Goal: Find specific page/section: Find specific page/section

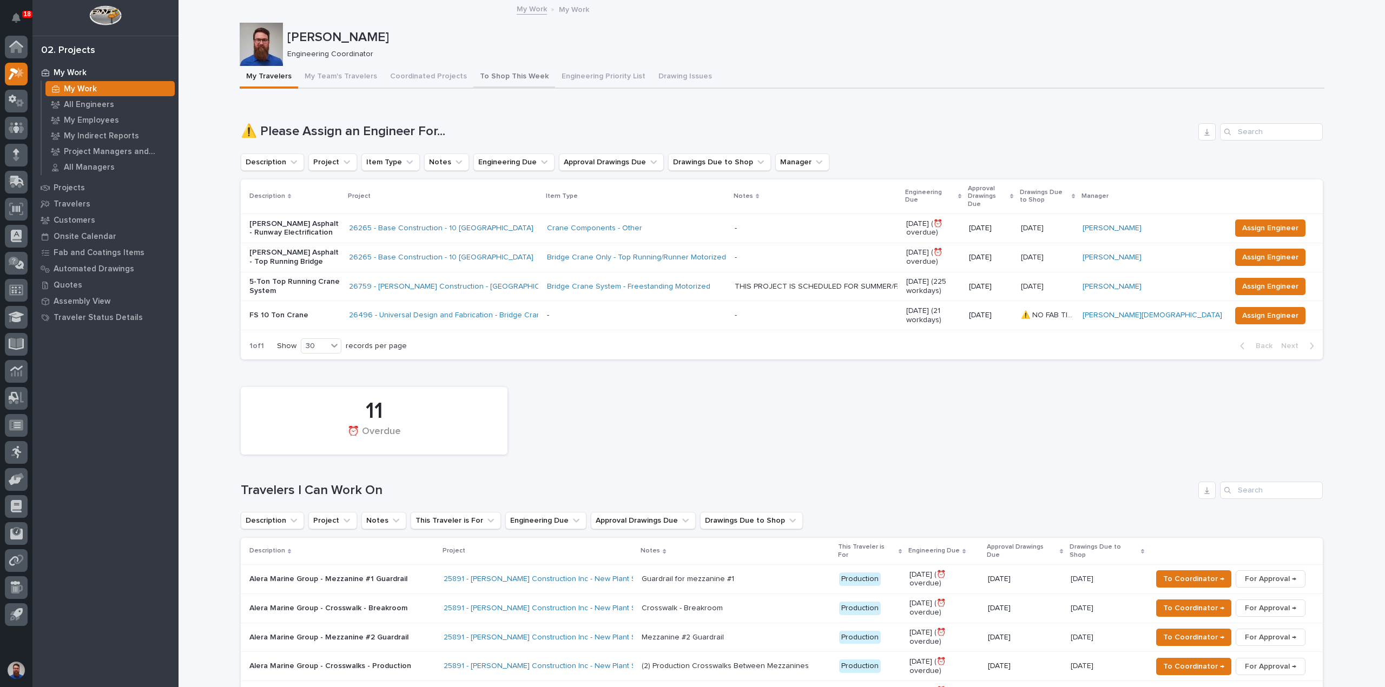
click at [473, 71] on button "To Shop This Week" at bounding box center [514, 77] width 82 height 23
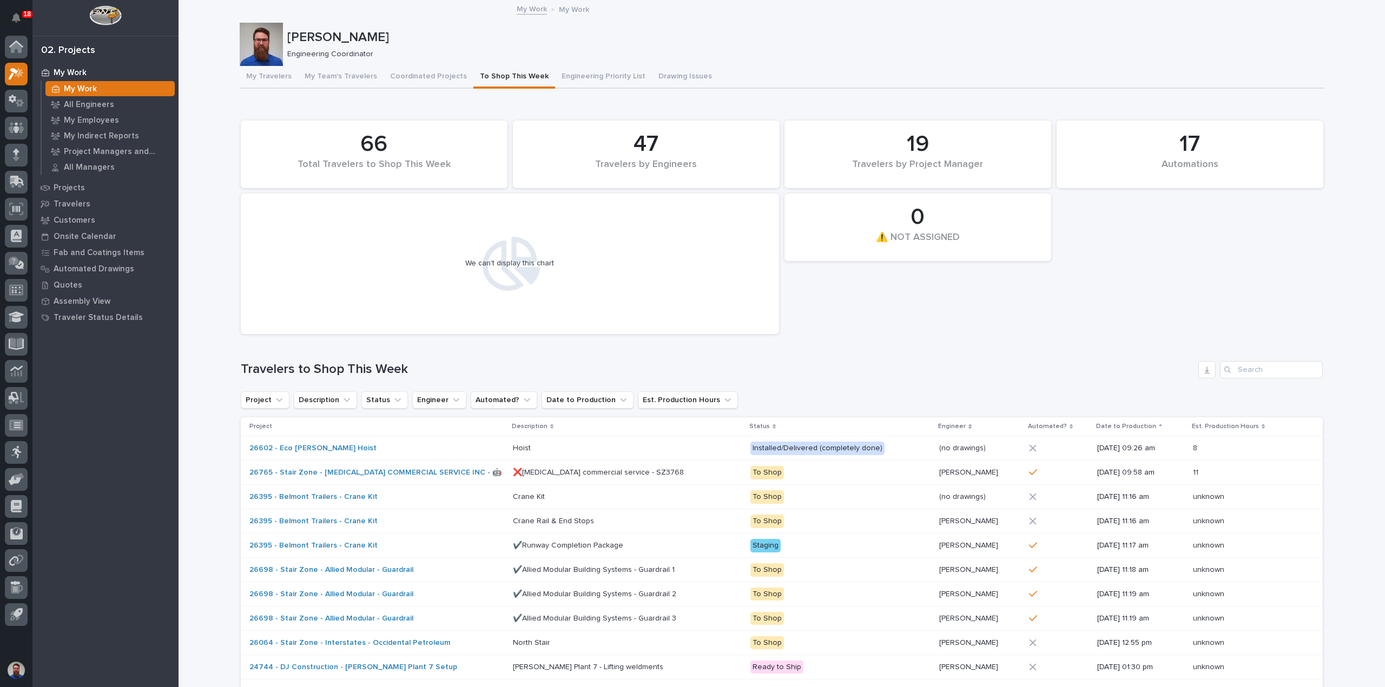
click at [641, 244] on div "We can't display this chart" at bounding box center [509, 264] width 527 height 130
drag, startPoint x: 601, startPoint y: 126, endPoint x: 706, endPoint y: 168, distance: 113.6
click at [706, 168] on div "47 Travelers by Engineers" at bounding box center [646, 154] width 256 height 57
click at [706, 168] on div "Travelers by Engineers" at bounding box center [646, 170] width 230 height 23
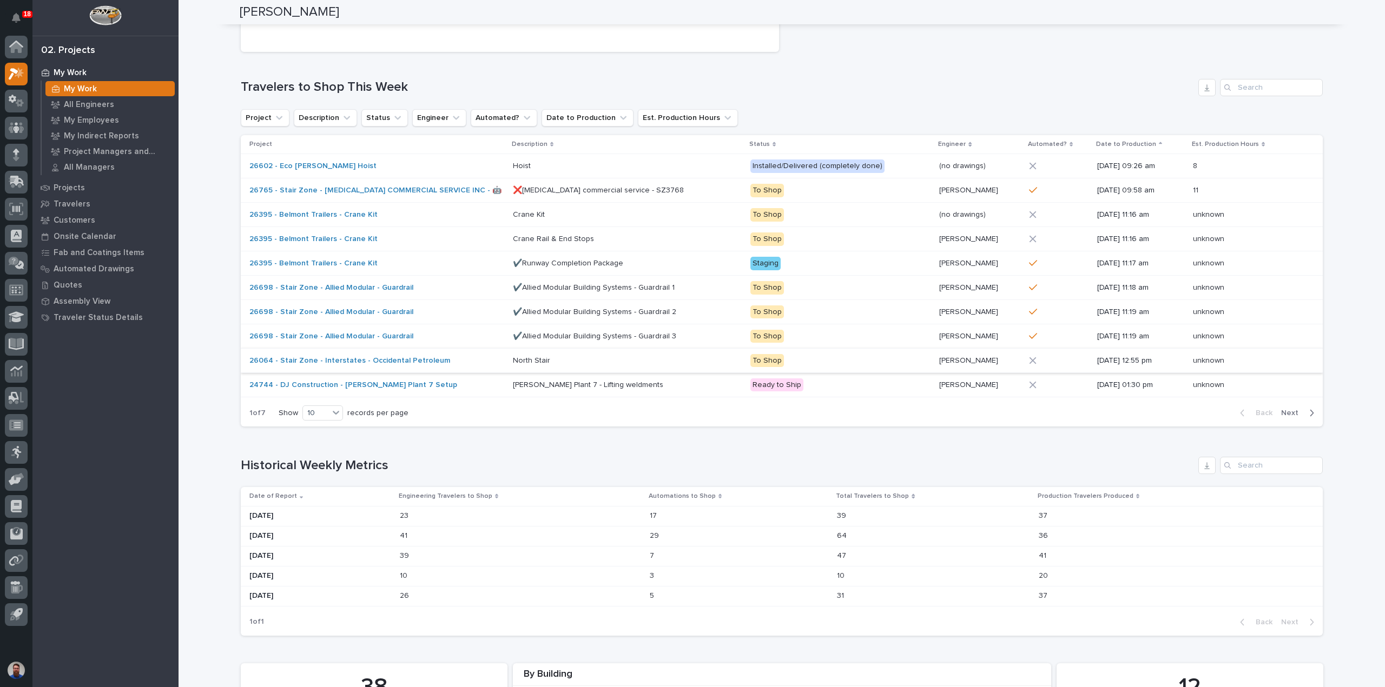
scroll to position [360, 0]
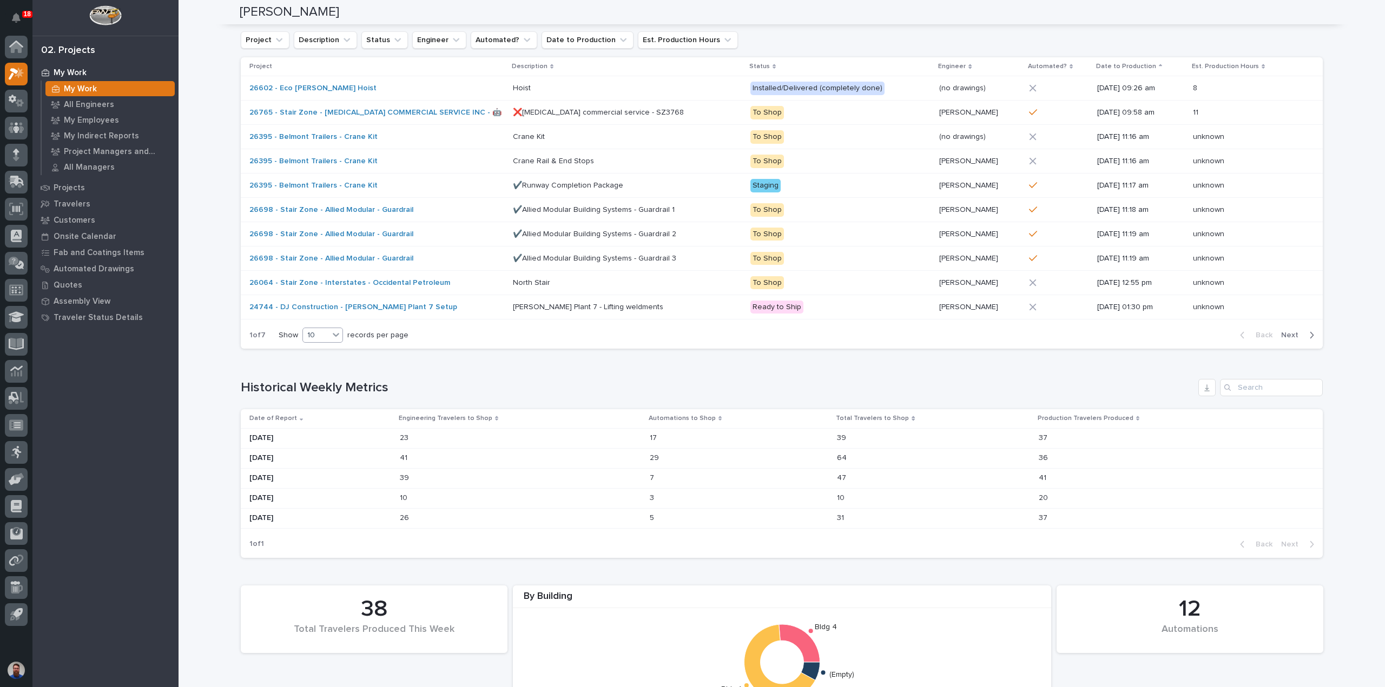
click at [335, 337] on icon at bounding box center [335, 334] width 11 height 11
click at [322, 369] on div "30" at bounding box center [318, 373] width 39 height 13
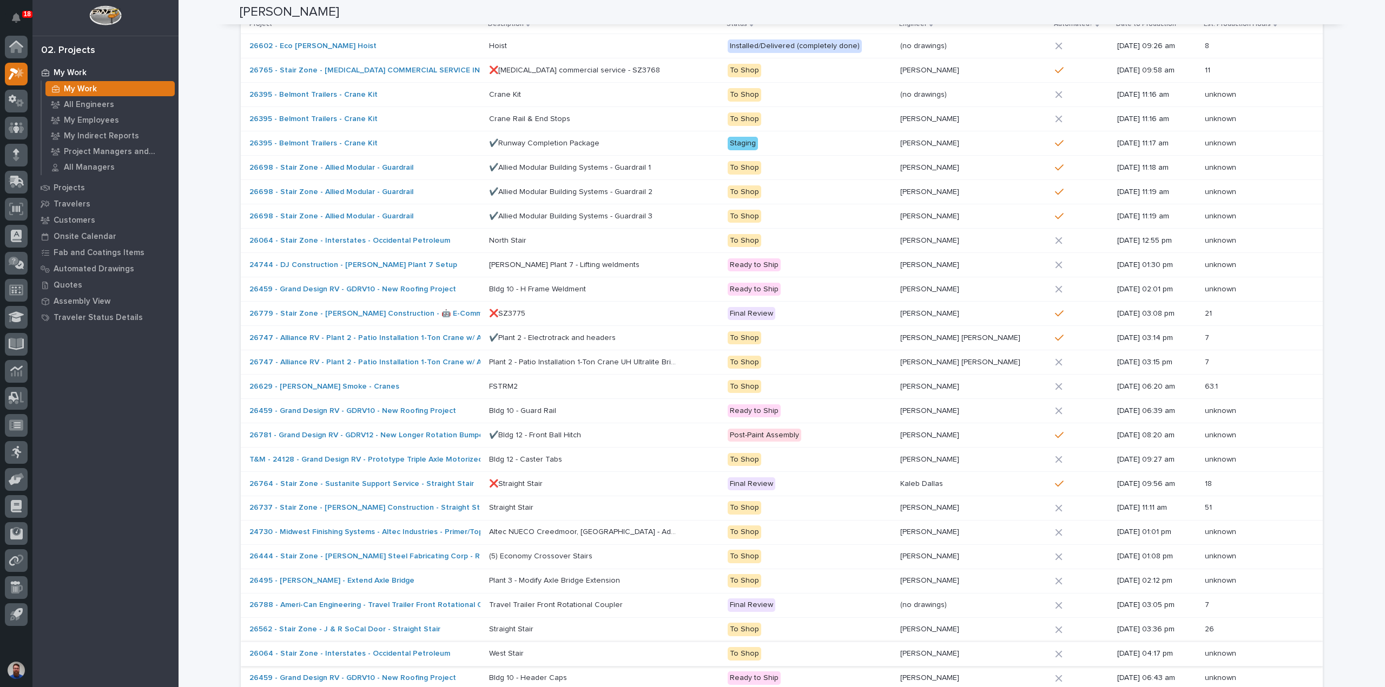
scroll to position [385, 0]
